Goal: Transaction & Acquisition: Download file/media

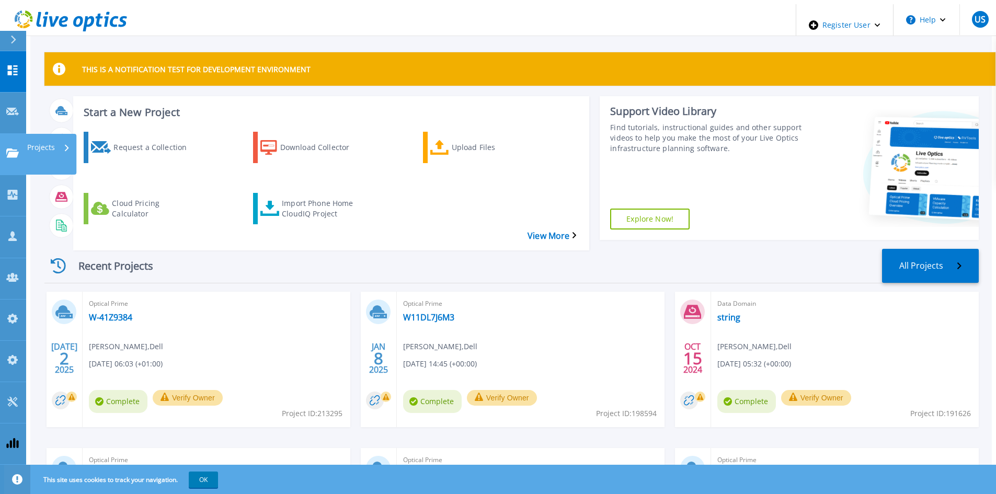
click at [12, 134] on link "Projects Projects" at bounding box center [13, 154] width 26 height 41
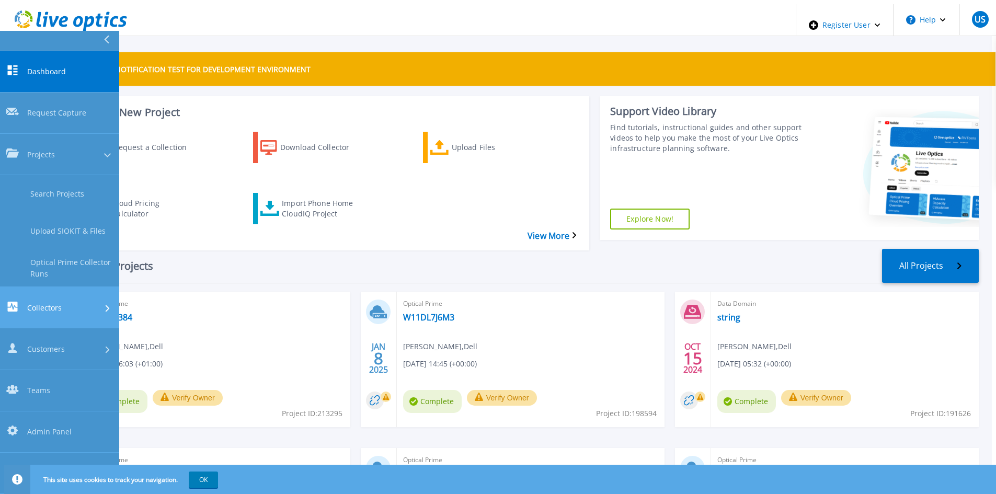
click at [53, 287] on link "Collectors Collectors" at bounding box center [59, 307] width 119 height 41
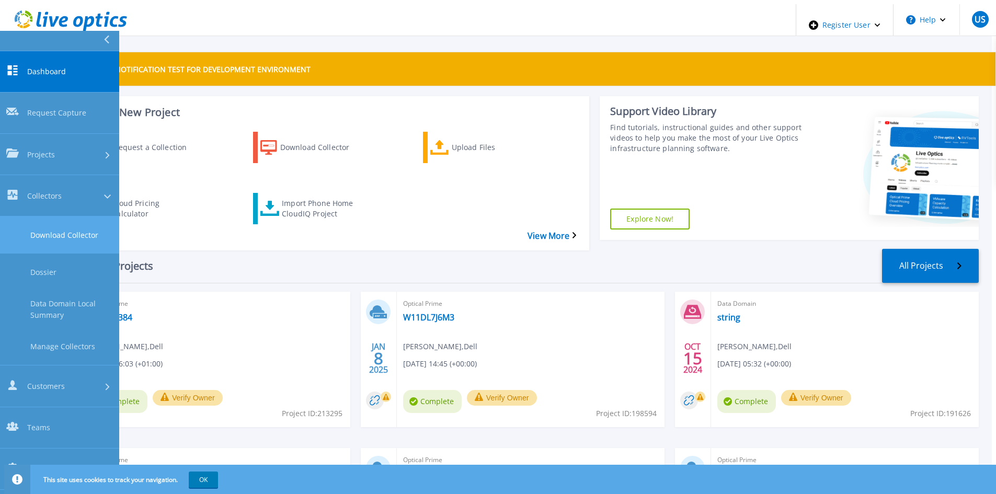
click at [68, 216] on link "Download Collector" at bounding box center [59, 234] width 119 height 37
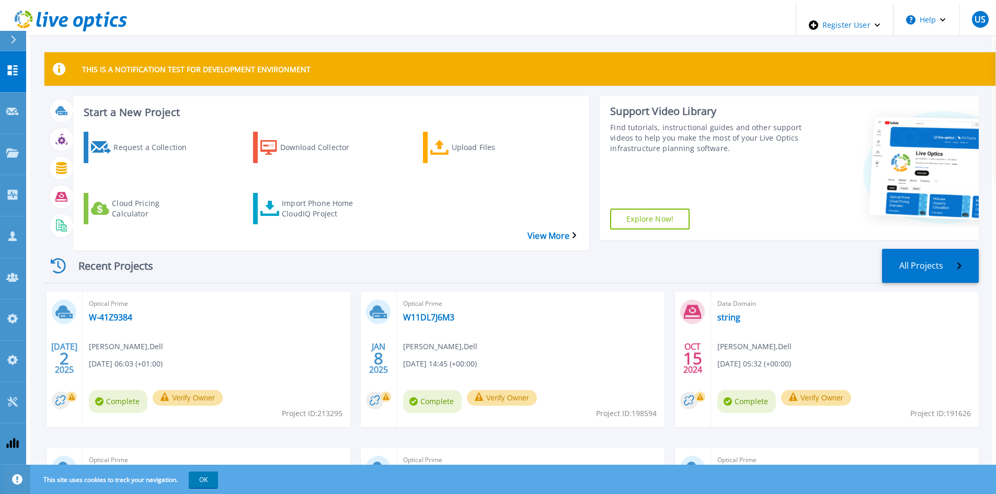
click at [11, 39] on icon at bounding box center [13, 40] width 6 height 8
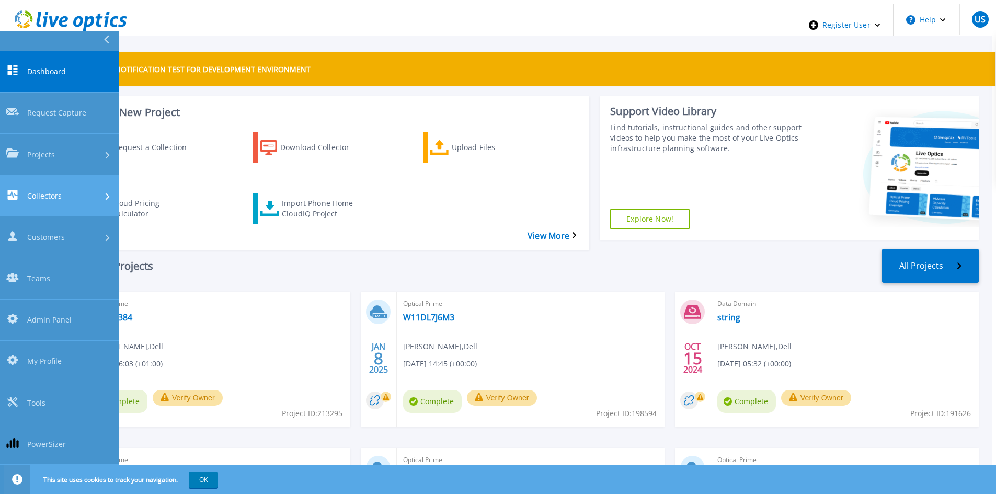
click at [40, 190] on span "Collectors" at bounding box center [44, 195] width 34 height 11
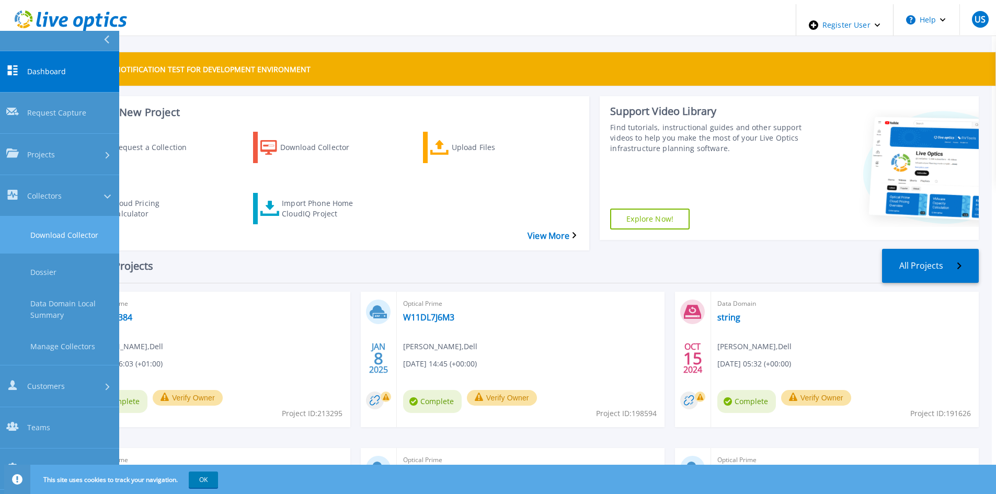
click at [78, 216] on link "Download Collector" at bounding box center [59, 234] width 119 height 37
